Goal: Navigation & Orientation: Find specific page/section

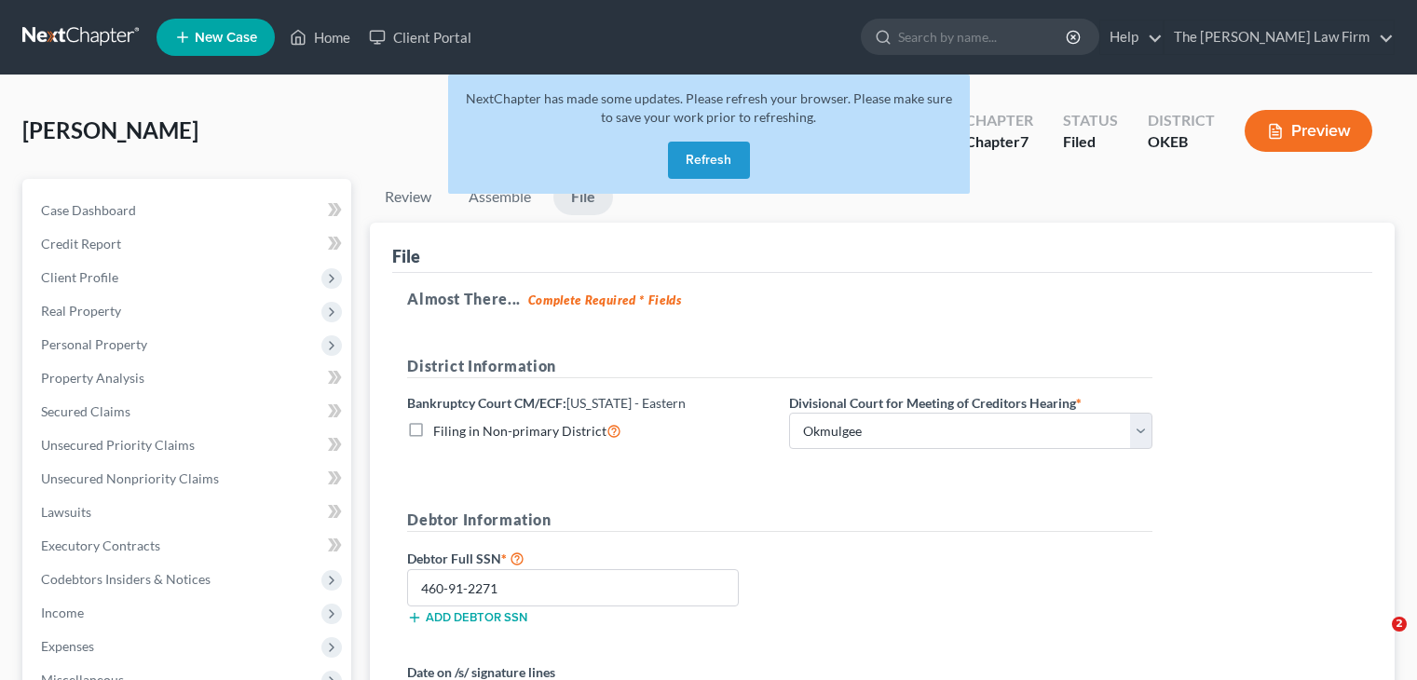
select select "0"
click at [705, 155] on button "Refresh" at bounding box center [709, 160] width 82 height 37
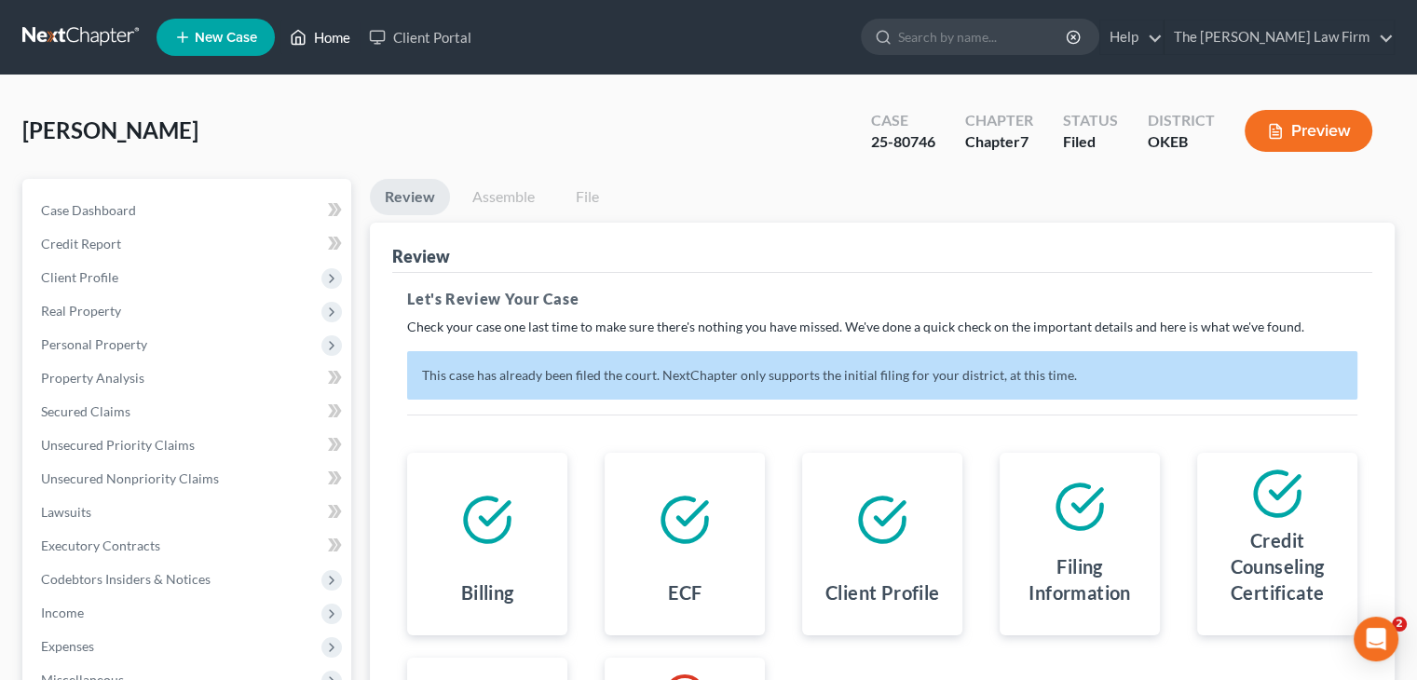
click at [333, 40] on link "Home" at bounding box center [319, 37] width 79 height 34
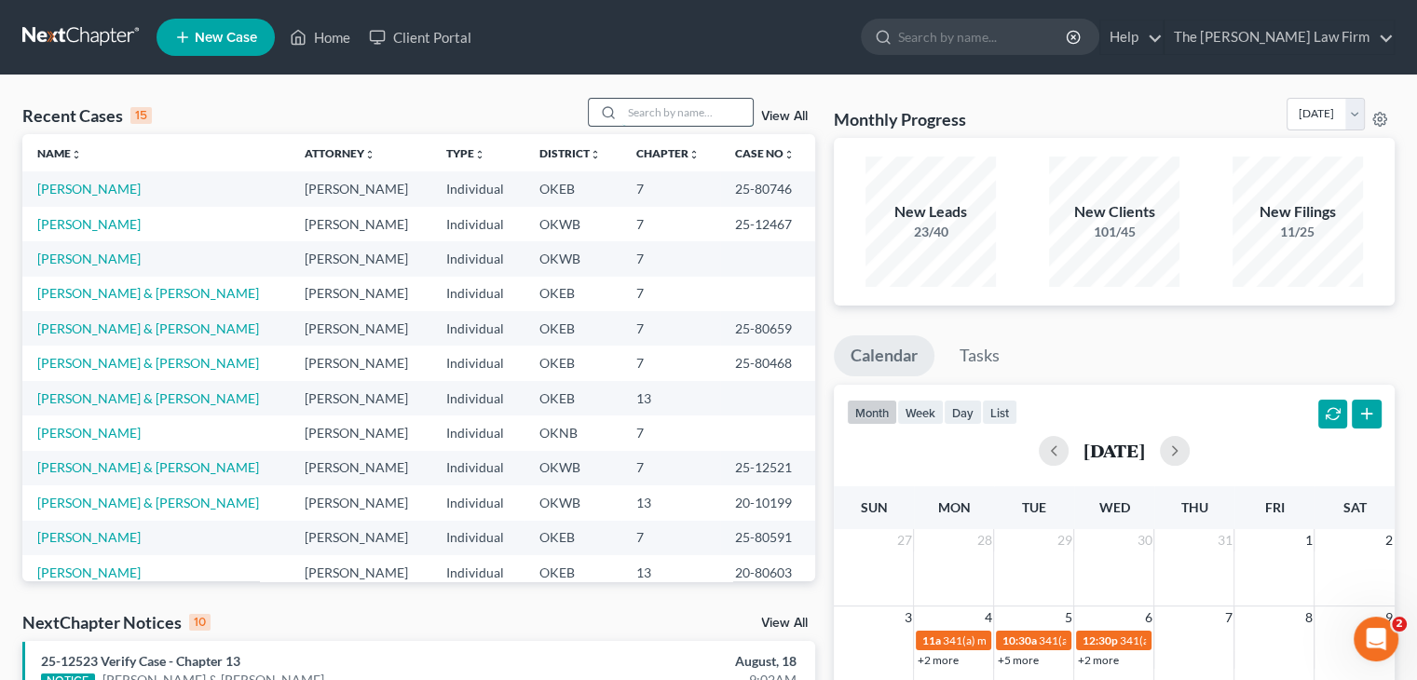
click at [674, 117] on input "search" at bounding box center [687, 112] width 130 height 27
type input "[PERSON_NAME]"
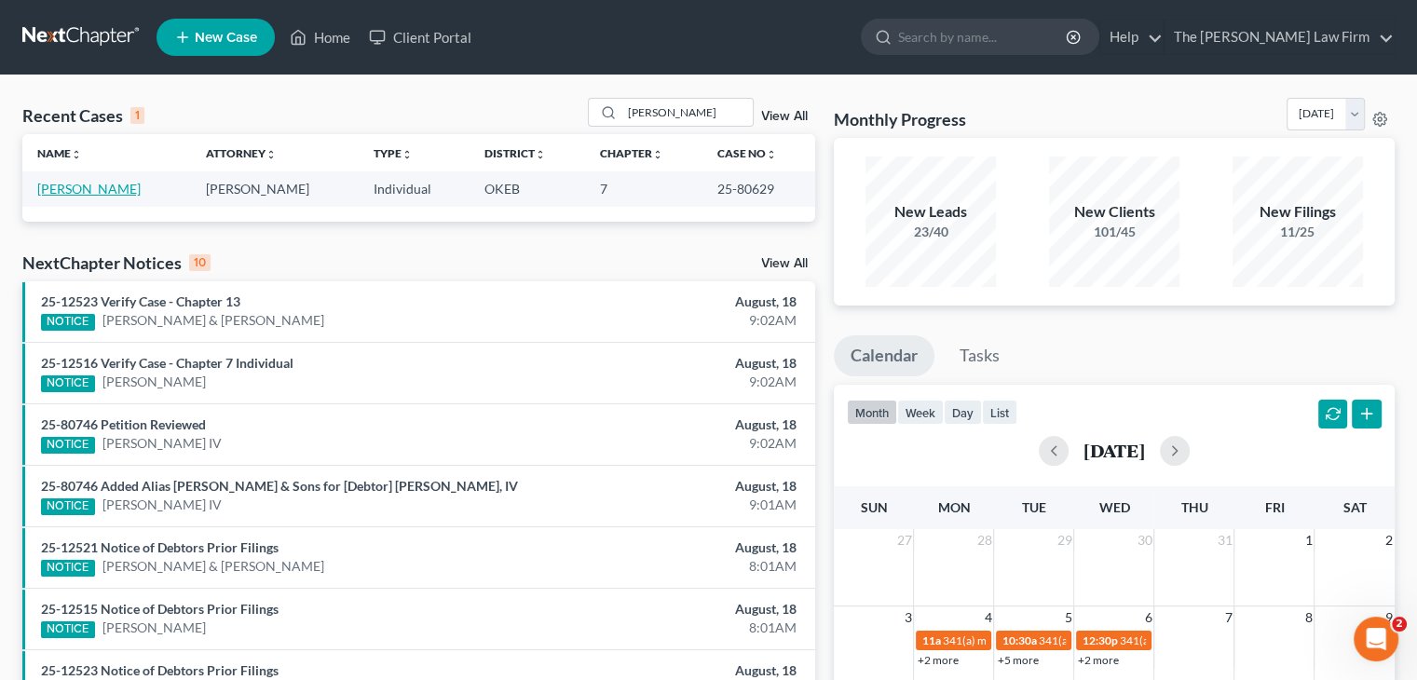
click at [65, 186] on link "[PERSON_NAME]" at bounding box center [88, 189] width 103 height 16
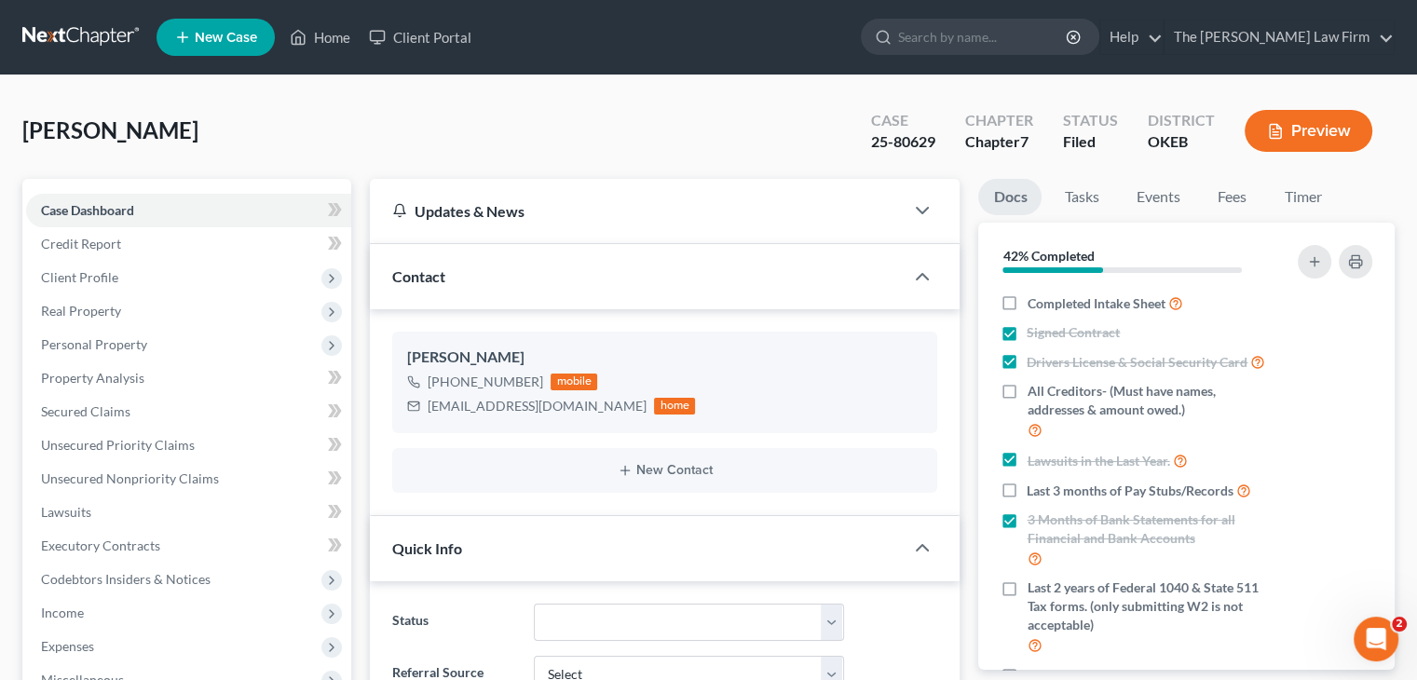
scroll to position [792, 0]
